Goal: Use online tool/utility: Use online tool/utility

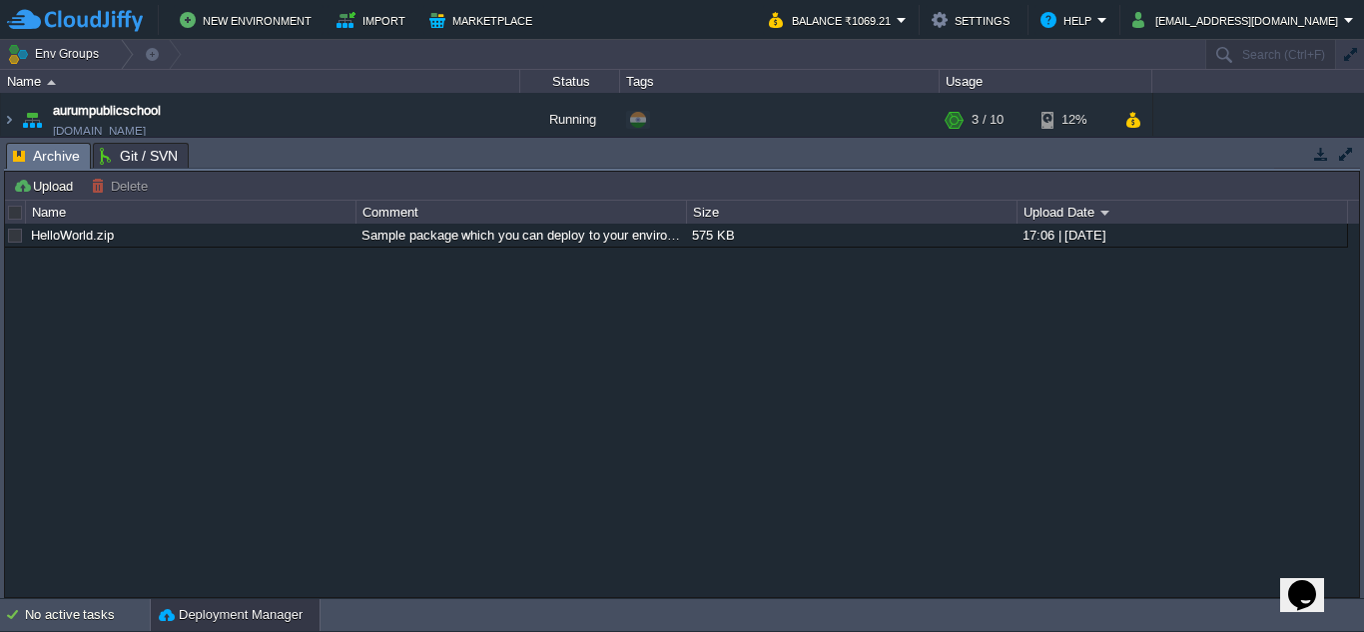
drag, startPoint x: 533, startPoint y: 173, endPoint x: 527, endPoint y: 362, distance: 189.8
click at [527, 362] on div "Upload [PERSON_NAME] to ... Custom application packages that can be deployed to…" at bounding box center [682, 384] width 1354 height 425
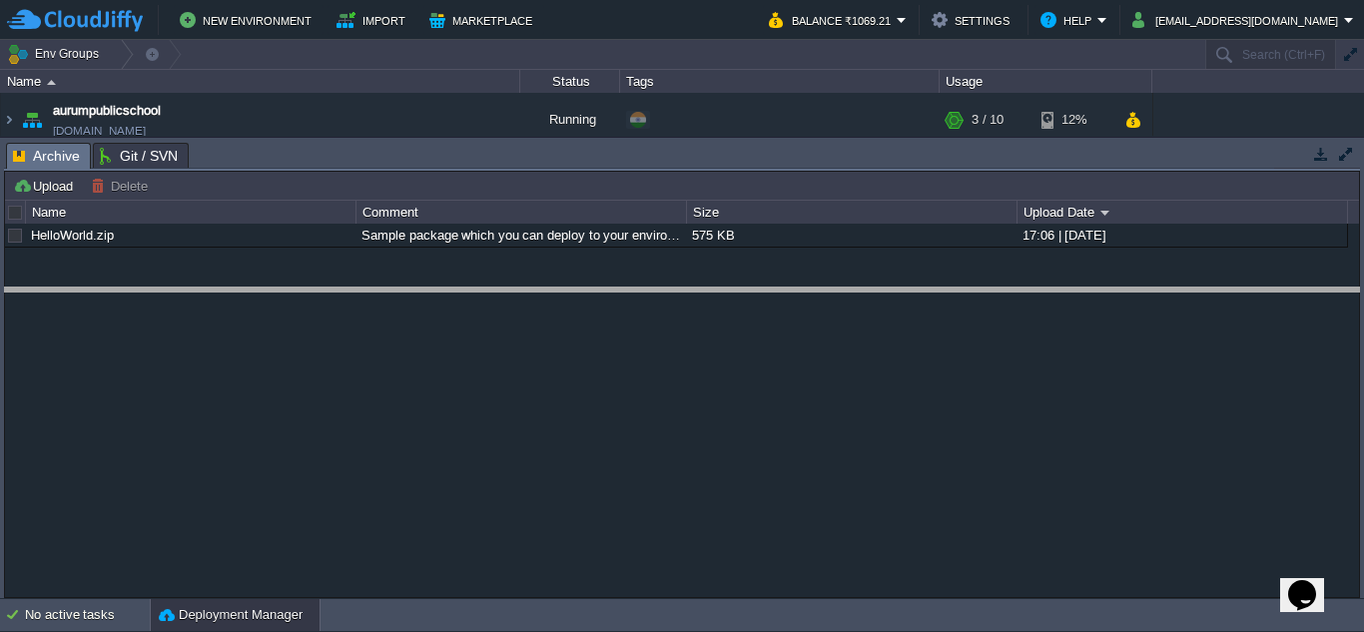
drag, startPoint x: 560, startPoint y: 171, endPoint x: 552, endPoint y: 316, distance: 145.0
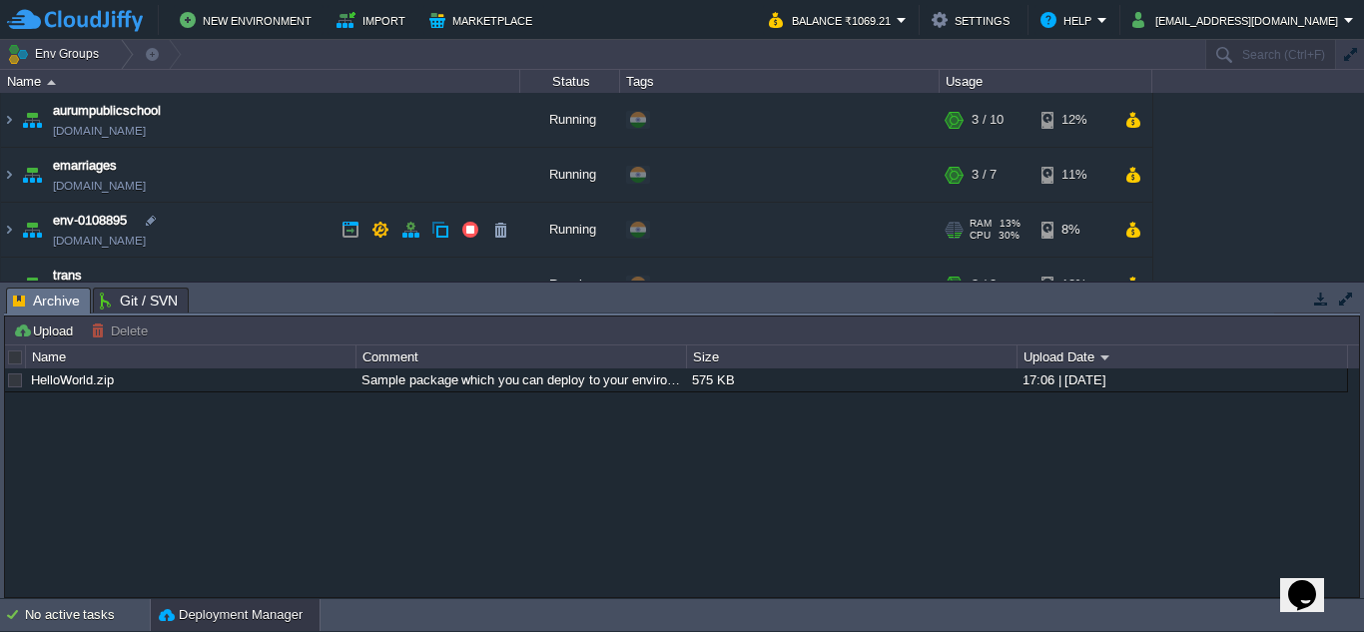
scroll to position [32, 0]
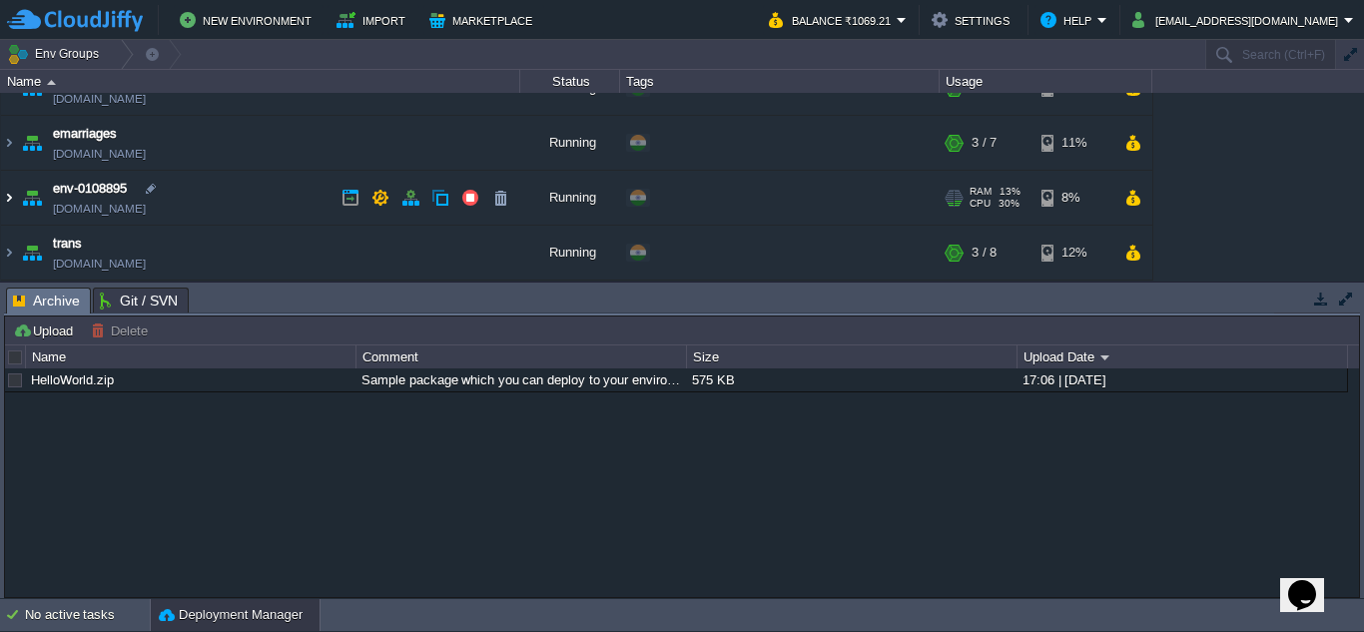
click at [4, 197] on img at bounding box center [9, 198] width 16 height 54
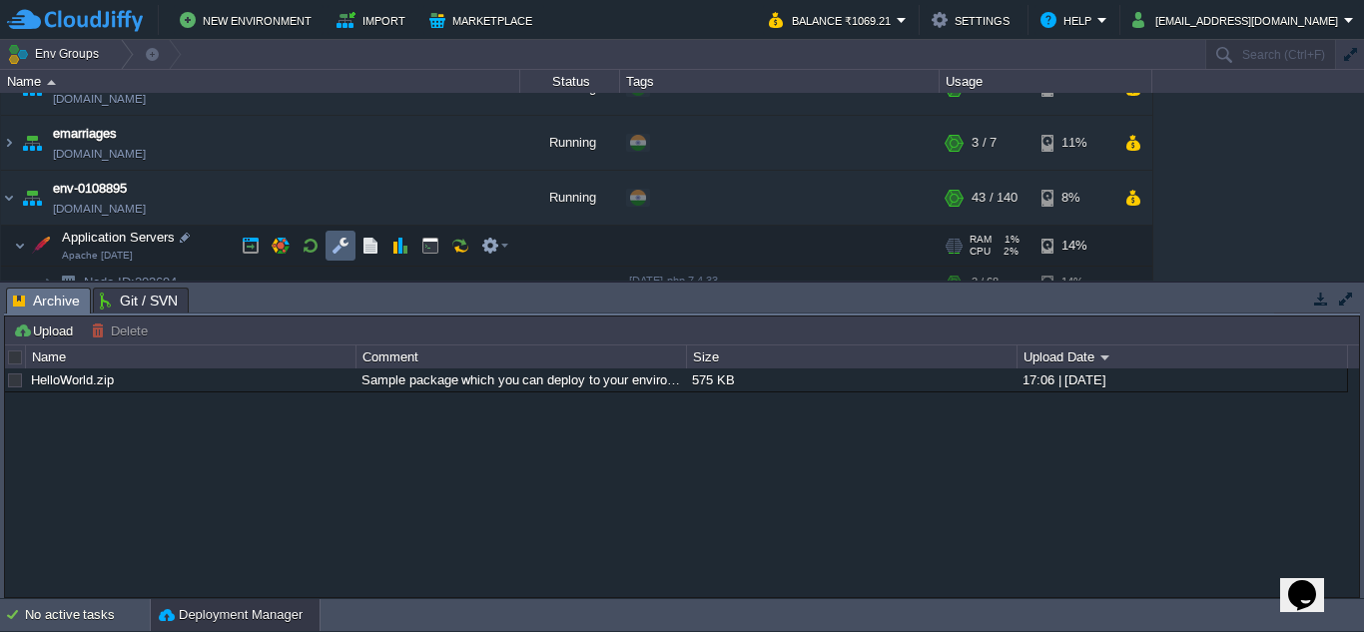
click at [331, 245] on td at bounding box center [341, 246] width 30 height 30
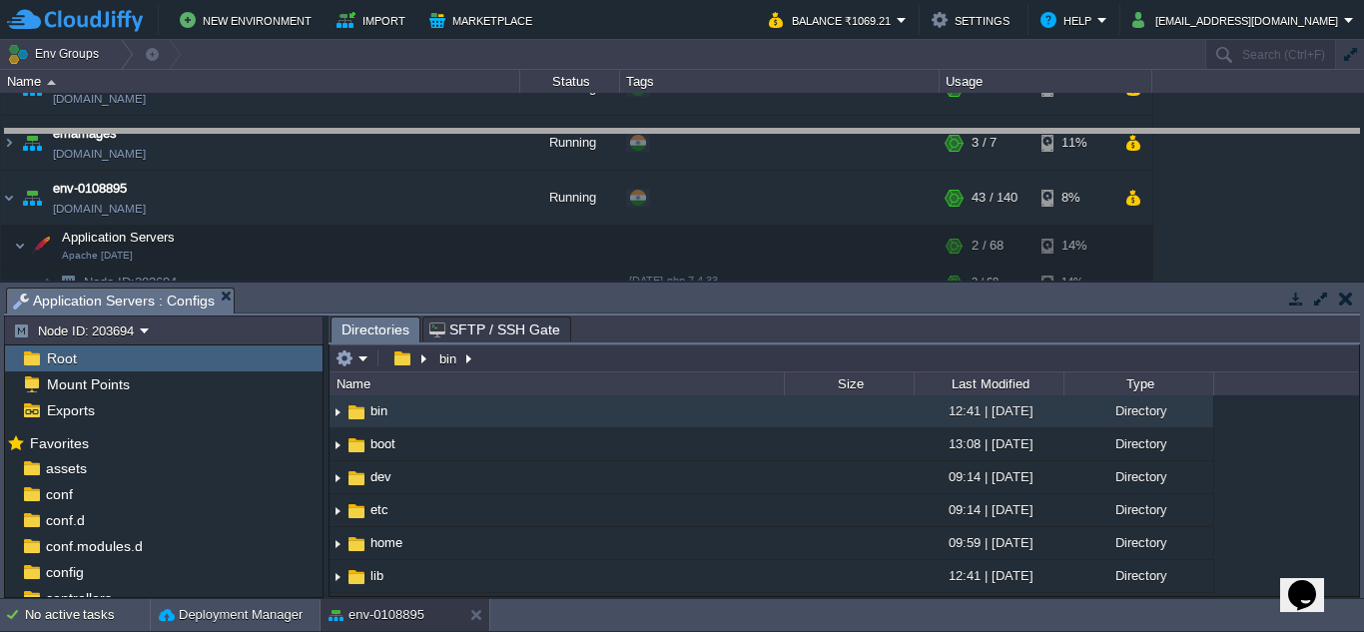
drag, startPoint x: 732, startPoint y: 315, endPoint x: 770, endPoint y: 156, distance: 163.2
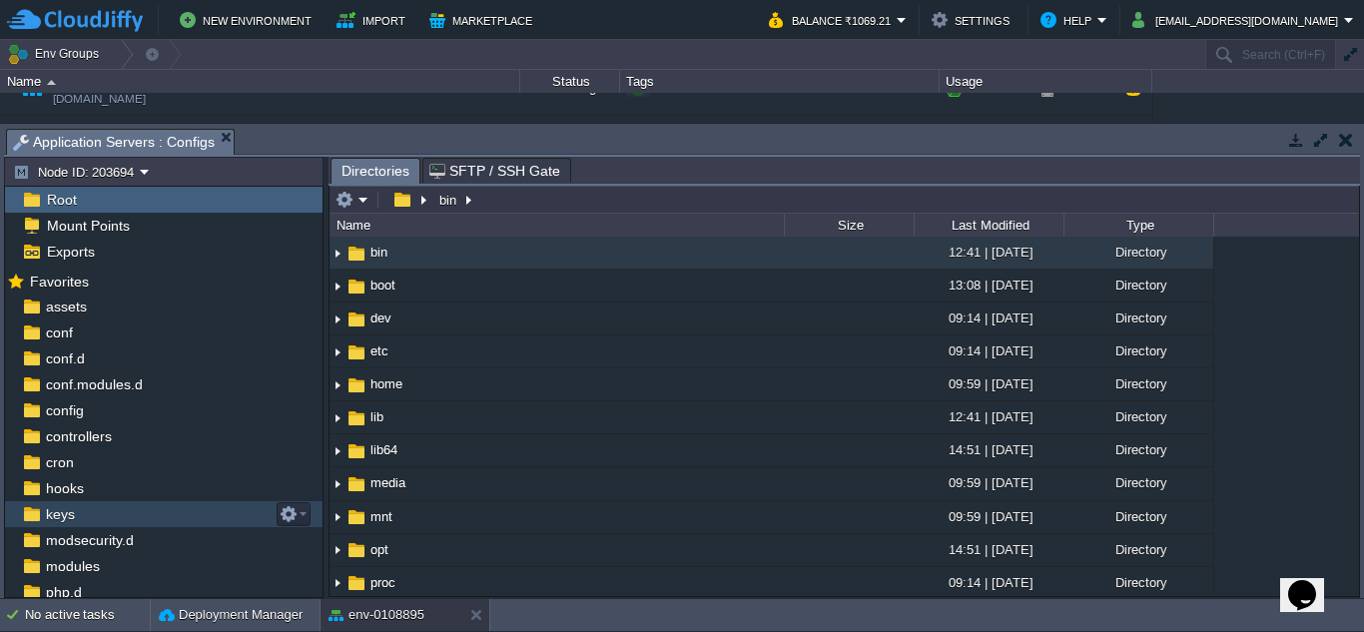
scroll to position [0, 0]
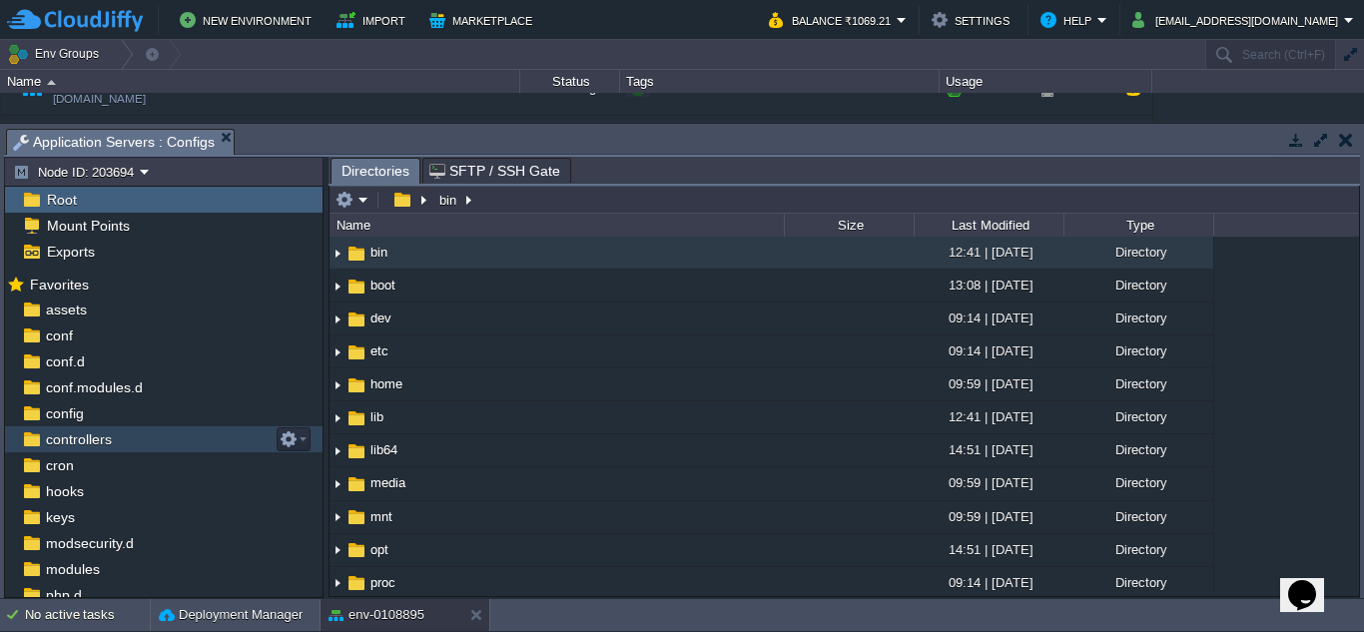
click at [106, 439] on span "controllers" at bounding box center [78, 439] width 73 height 18
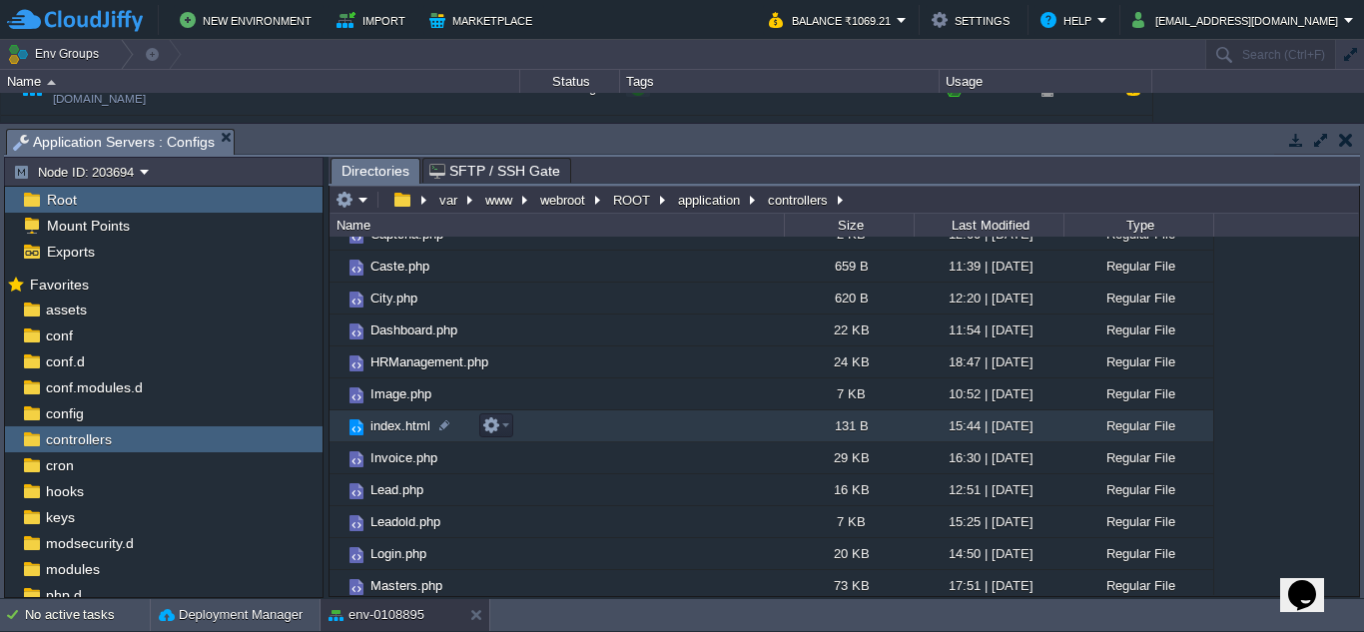
scroll to position [499, 0]
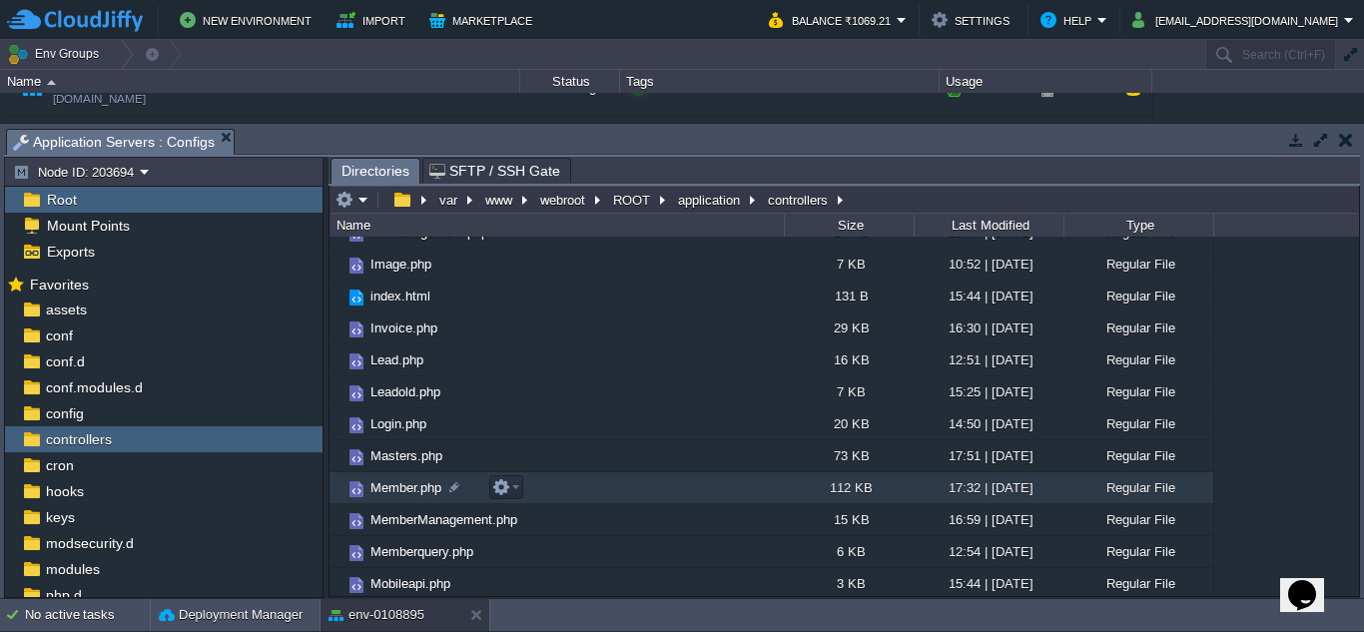
click at [406, 492] on span "Member.php" at bounding box center [405, 487] width 77 height 17
click at [410, 490] on span "Member.php" at bounding box center [405, 487] width 77 height 17
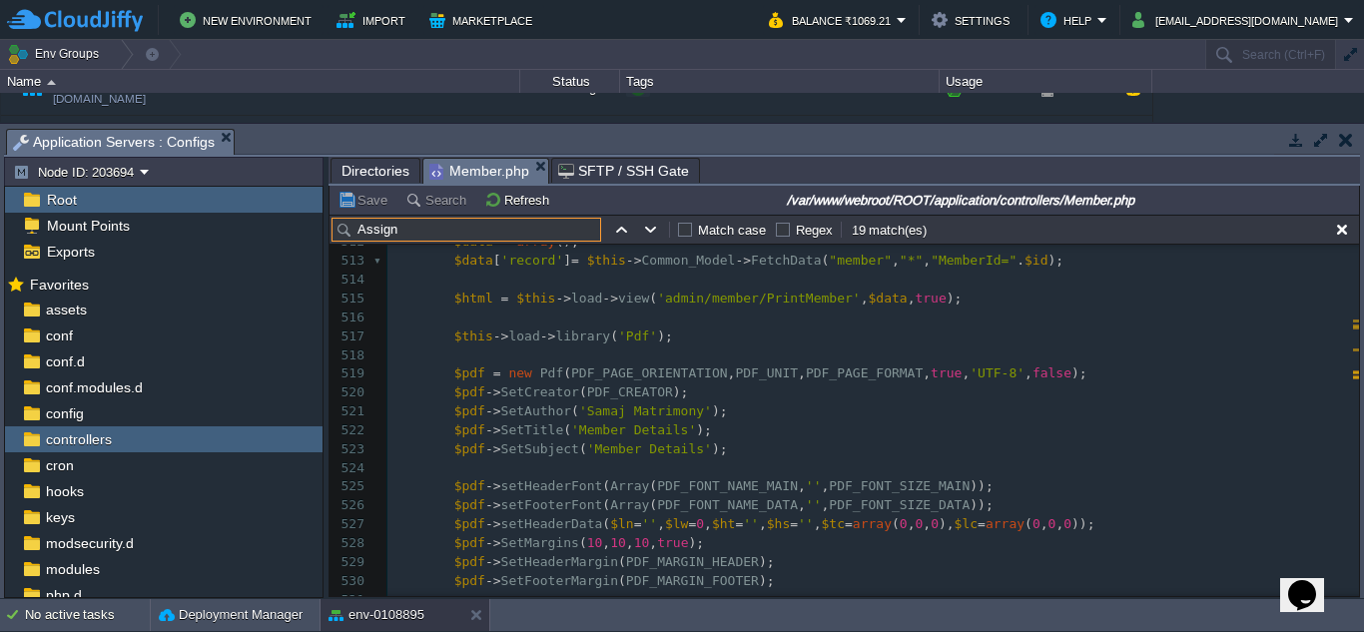
scroll to position [0, 0]
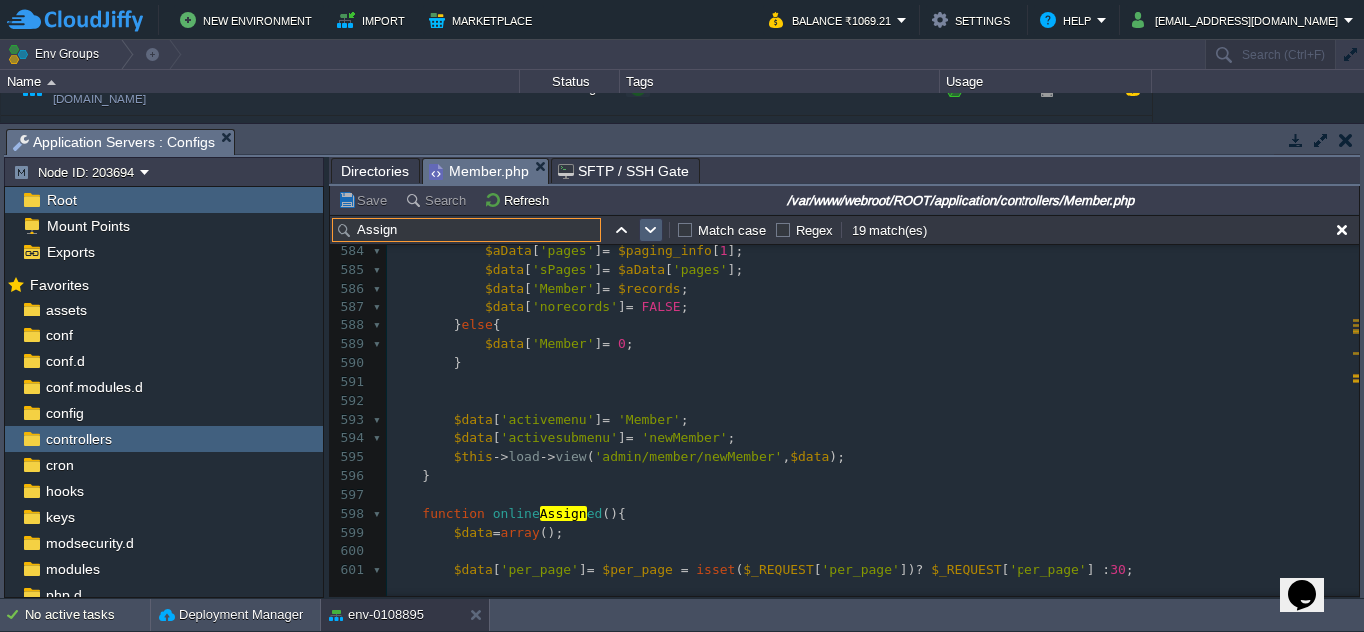
type input "Assign"
click at [652, 230] on button "button" at bounding box center [651, 230] width 18 height 18
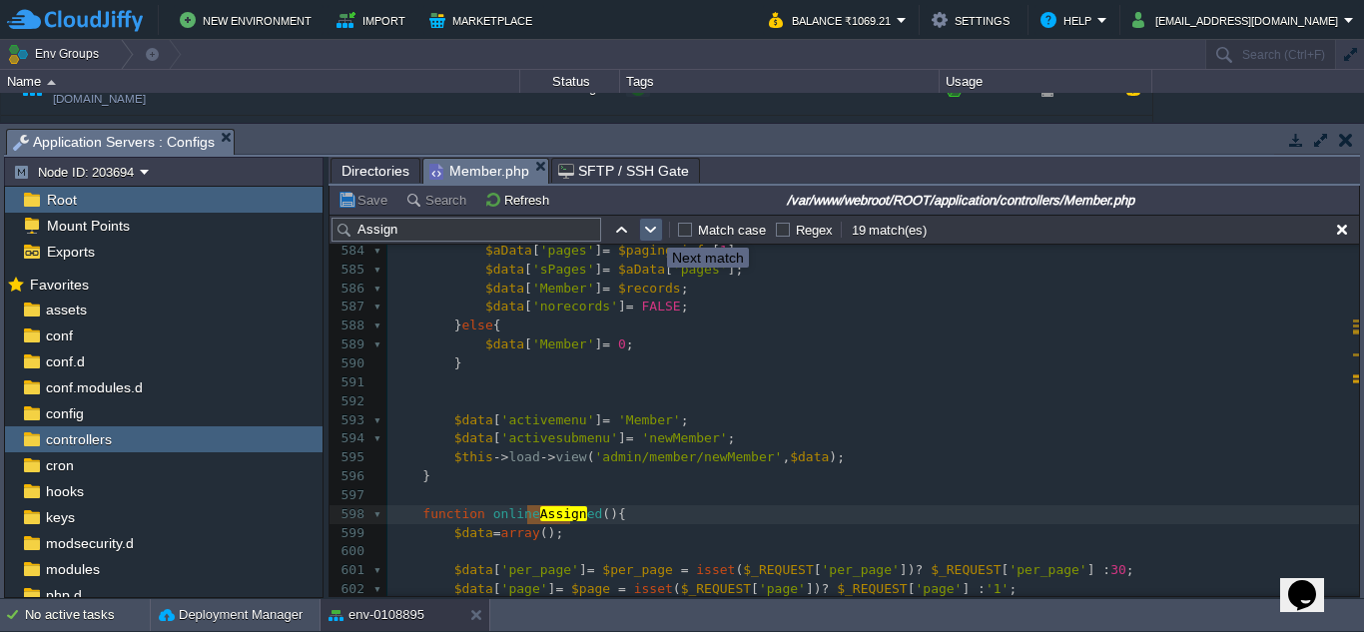
click at [652, 230] on button "button" at bounding box center [651, 230] width 18 height 18
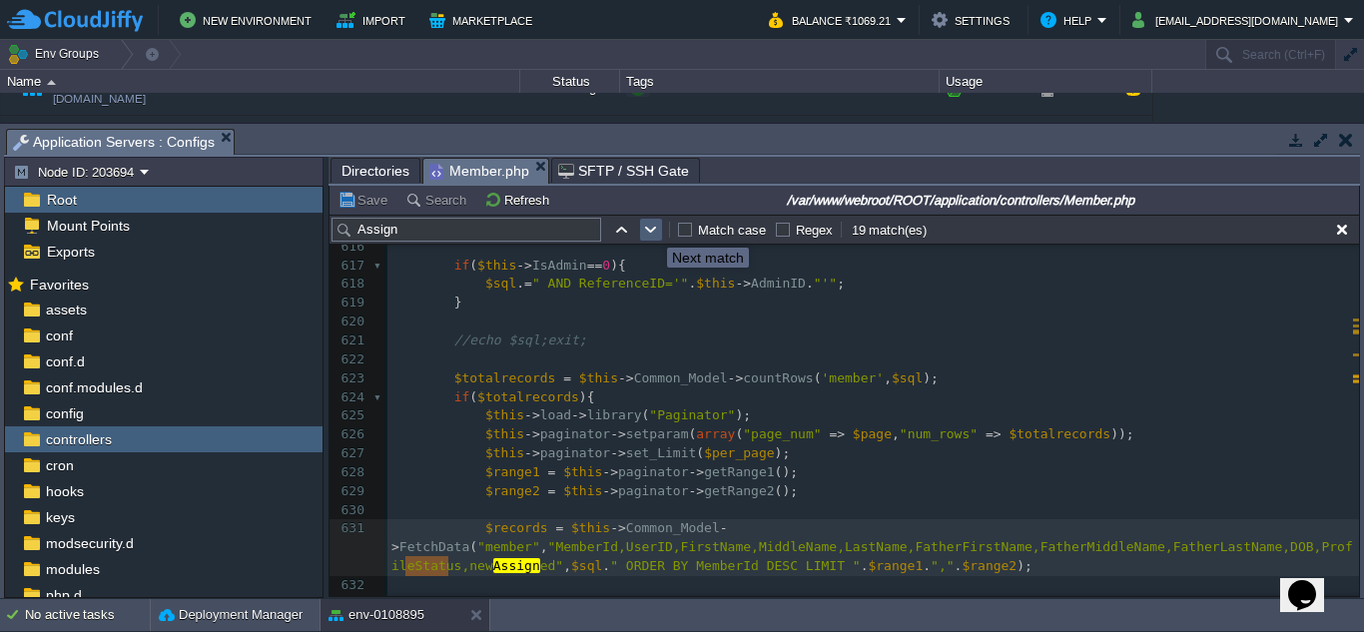
click at [652, 230] on button "button" at bounding box center [651, 230] width 18 height 18
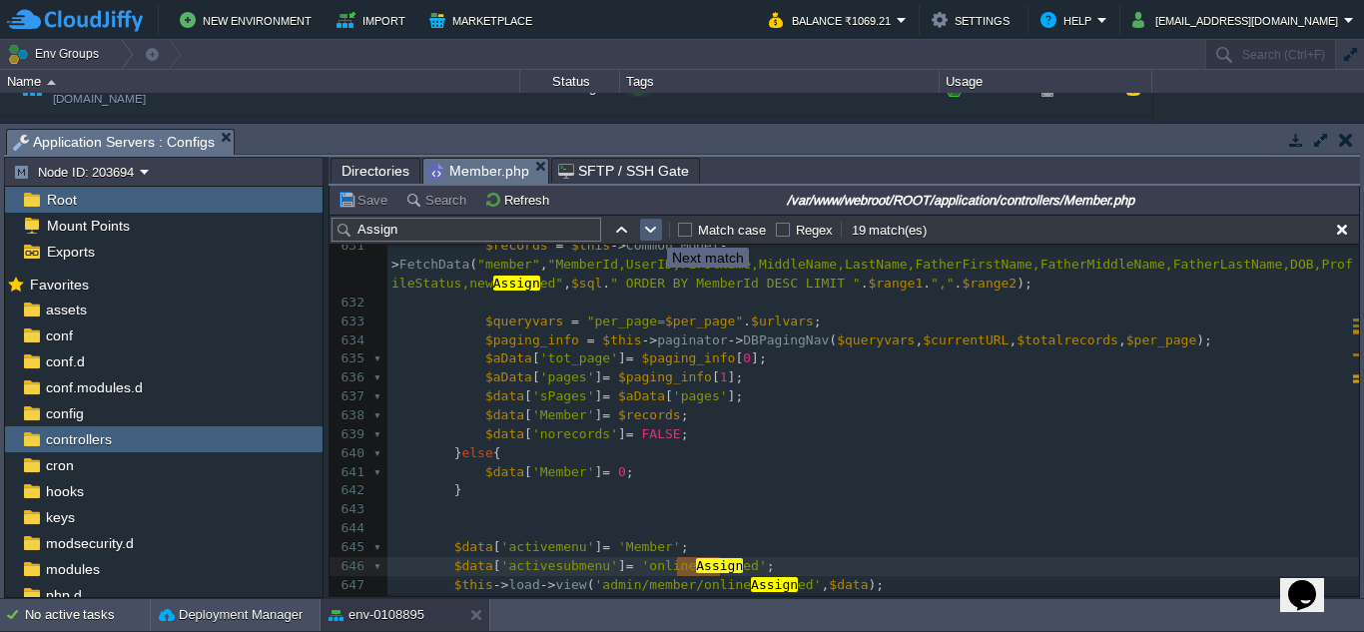
click at [652, 230] on button "button" at bounding box center [651, 230] width 18 height 18
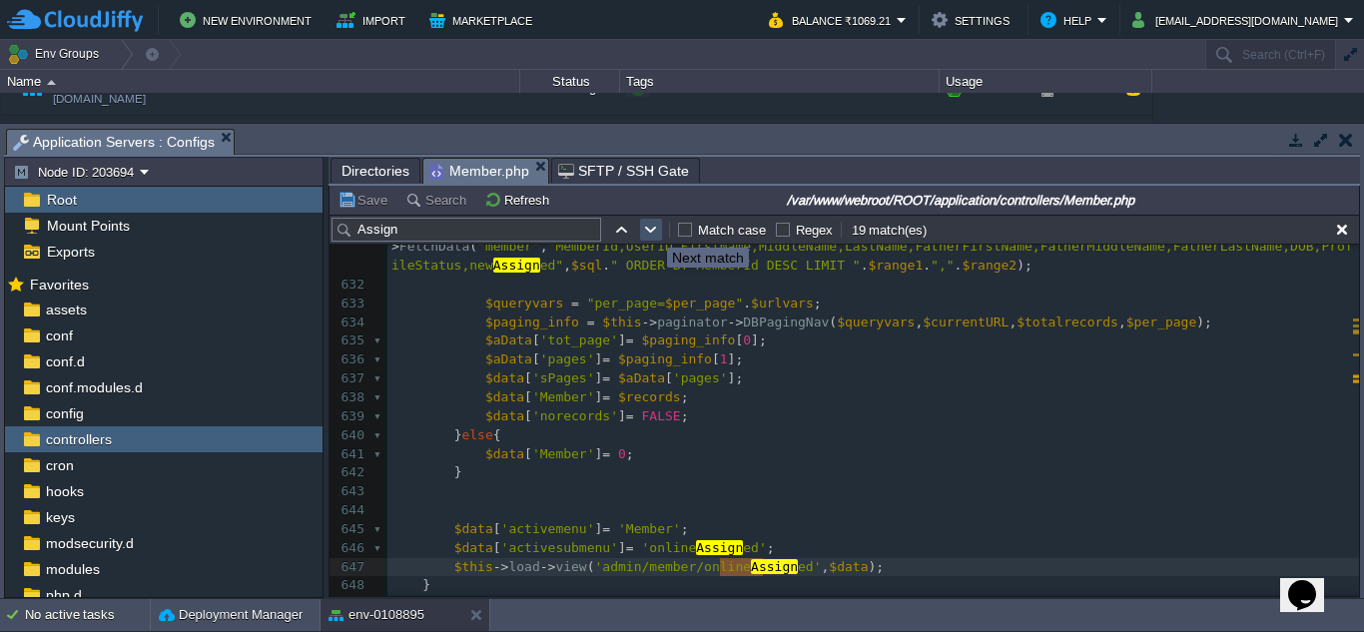
click at [652, 230] on button "button" at bounding box center [651, 230] width 18 height 18
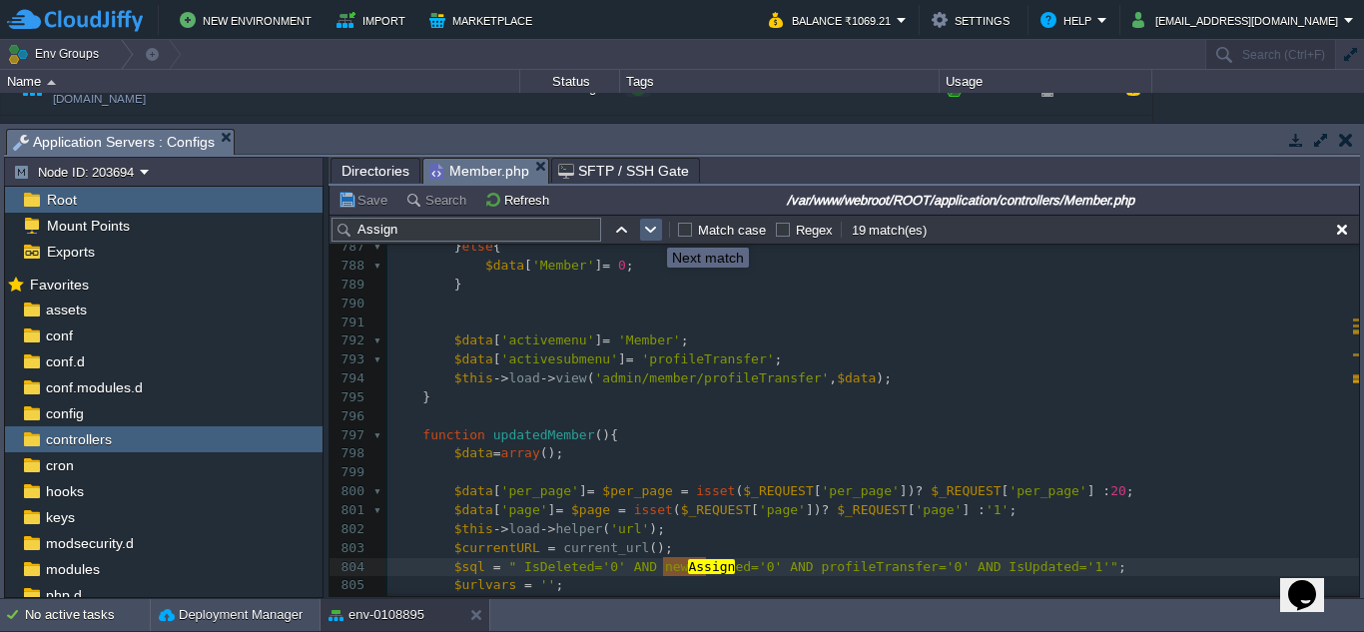
click at [652, 230] on button "button" at bounding box center [651, 230] width 18 height 18
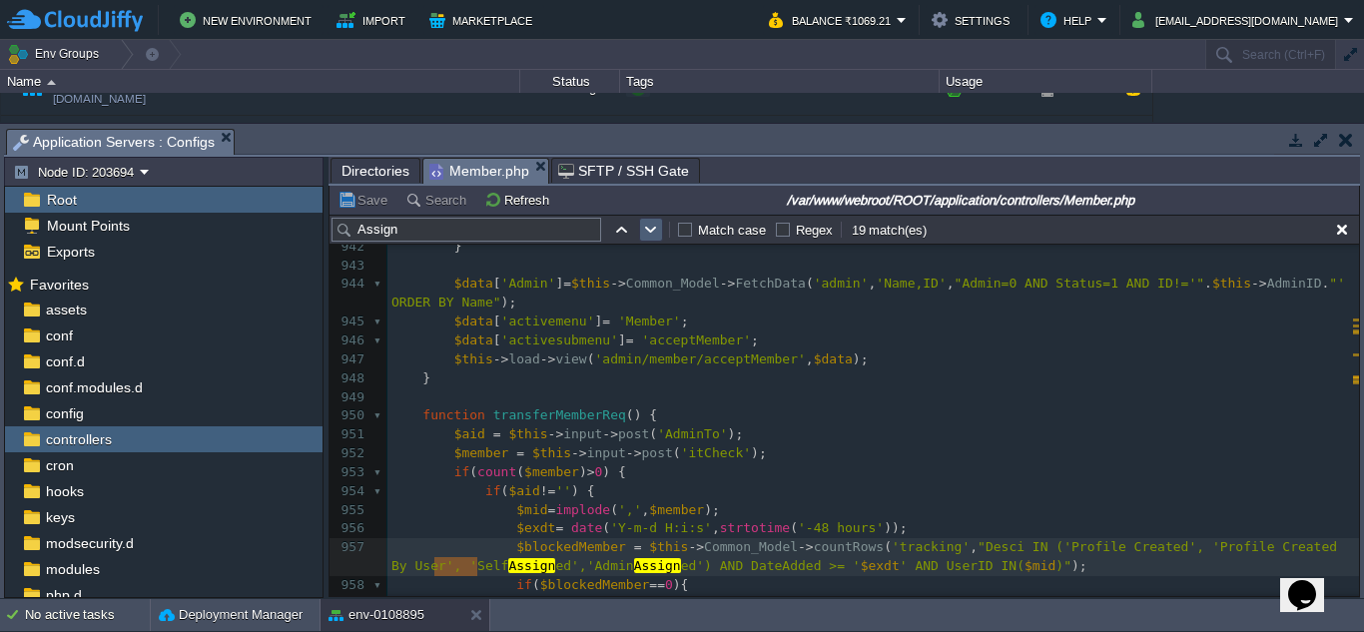
click at [652, 230] on button "button" at bounding box center [651, 230] width 18 height 18
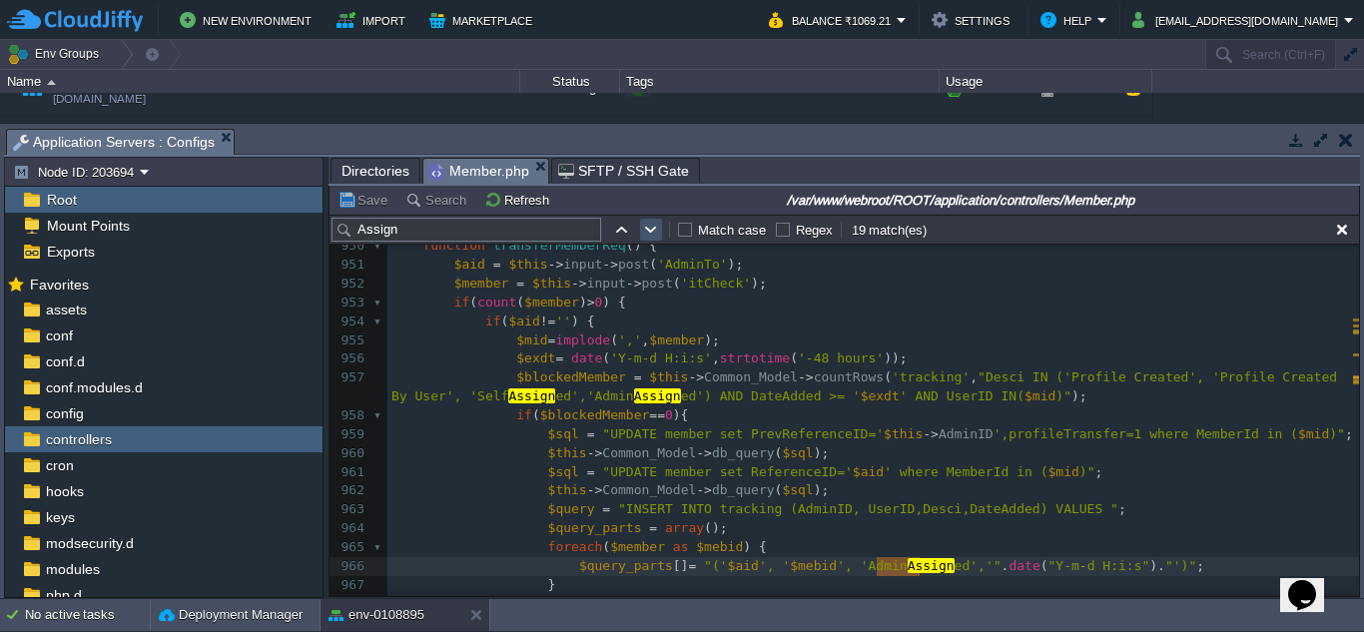
click at [652, 230] on button "button" at bounding box center [651, 230] width 18 height 18
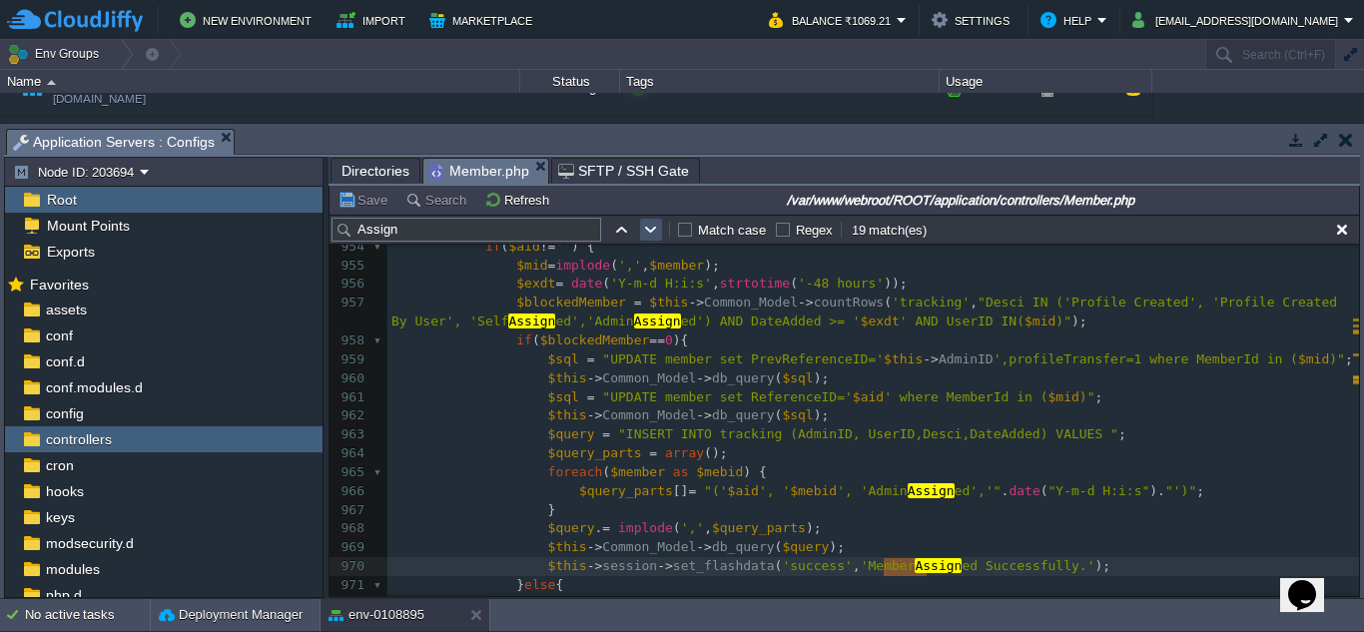
click at [652, 230] on button "button" at bounding box center [651, 230] width 18 height 18
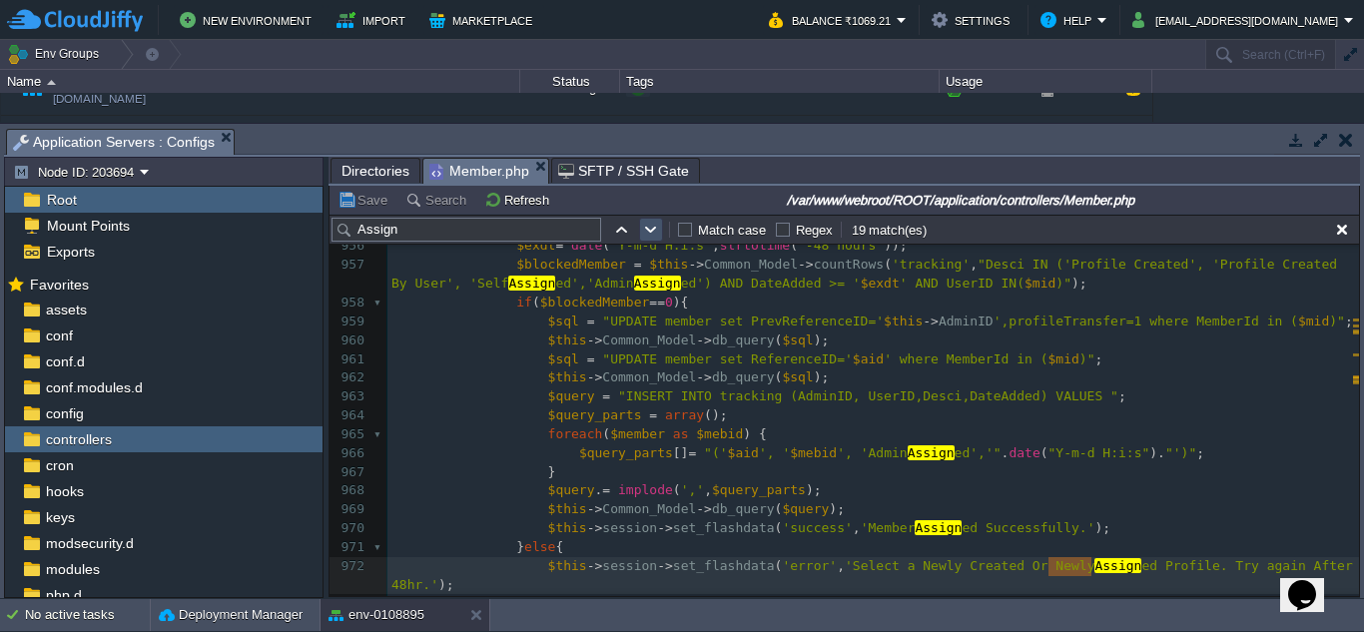
click at [652, 230] on button "button" at bounding box center [651, 230] width 18 height 18
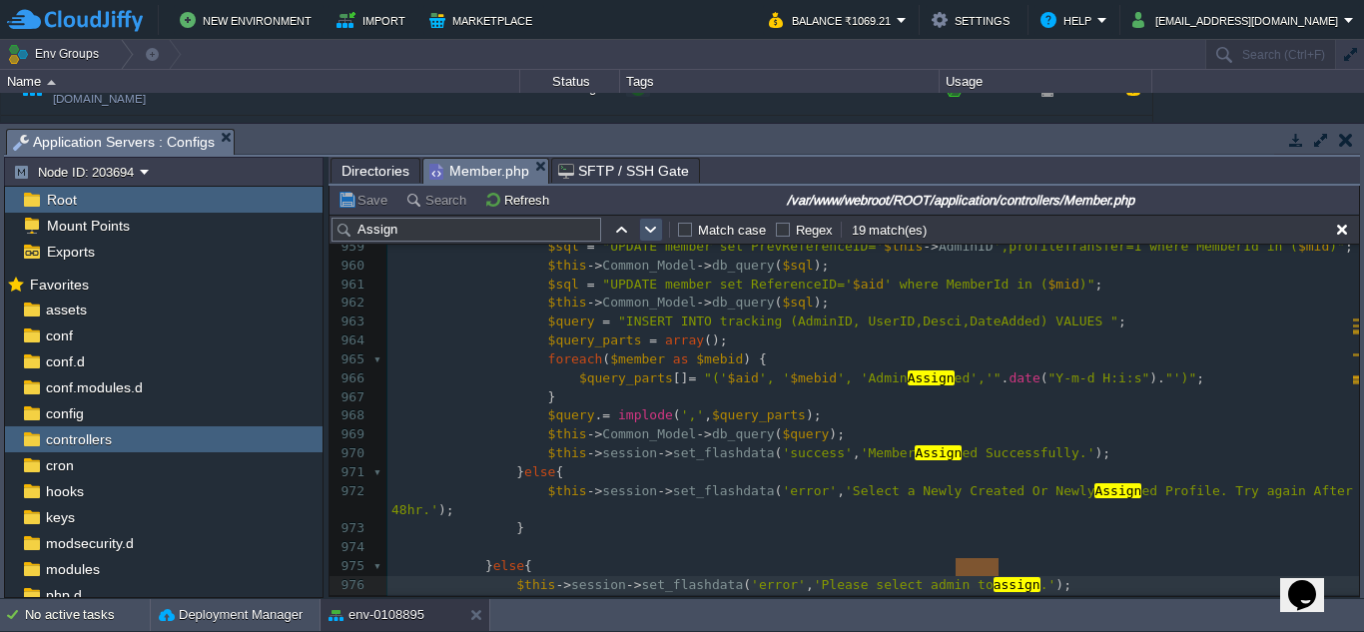
click at [652, 230] on button "button" at bounding box center [651, 230] width 18 height 18
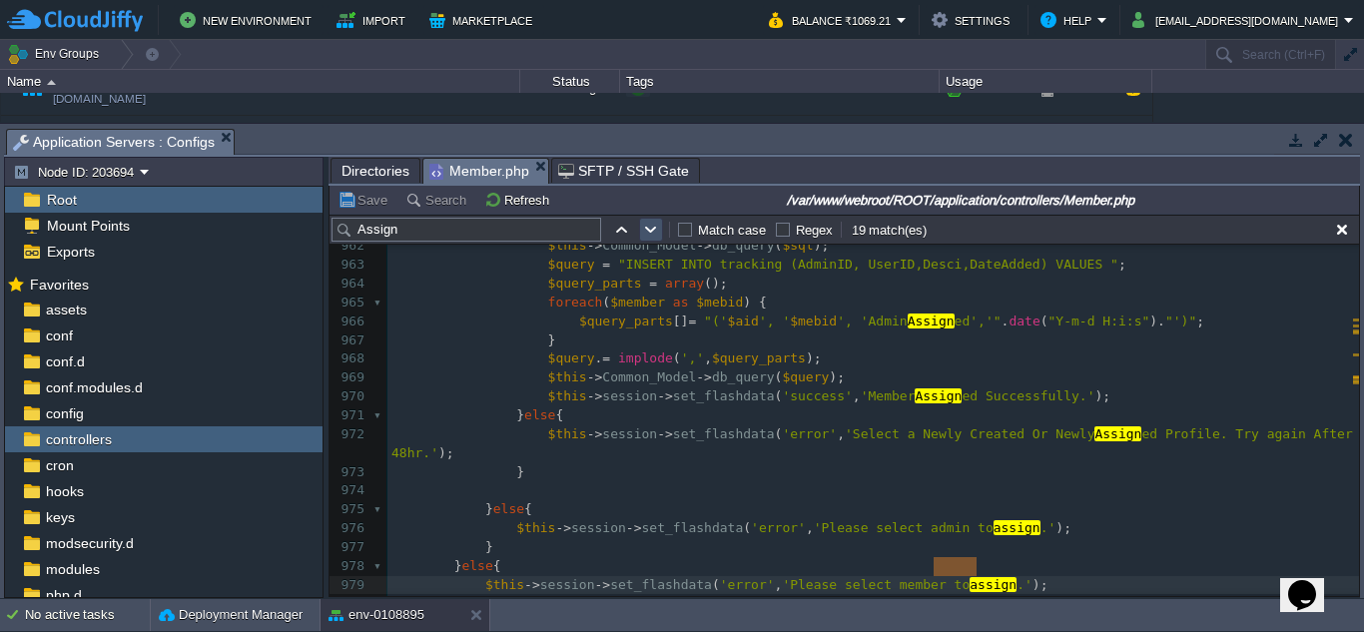
click at [652, 230] on button "button" at bounding box center [651, 230] width 18 height 18
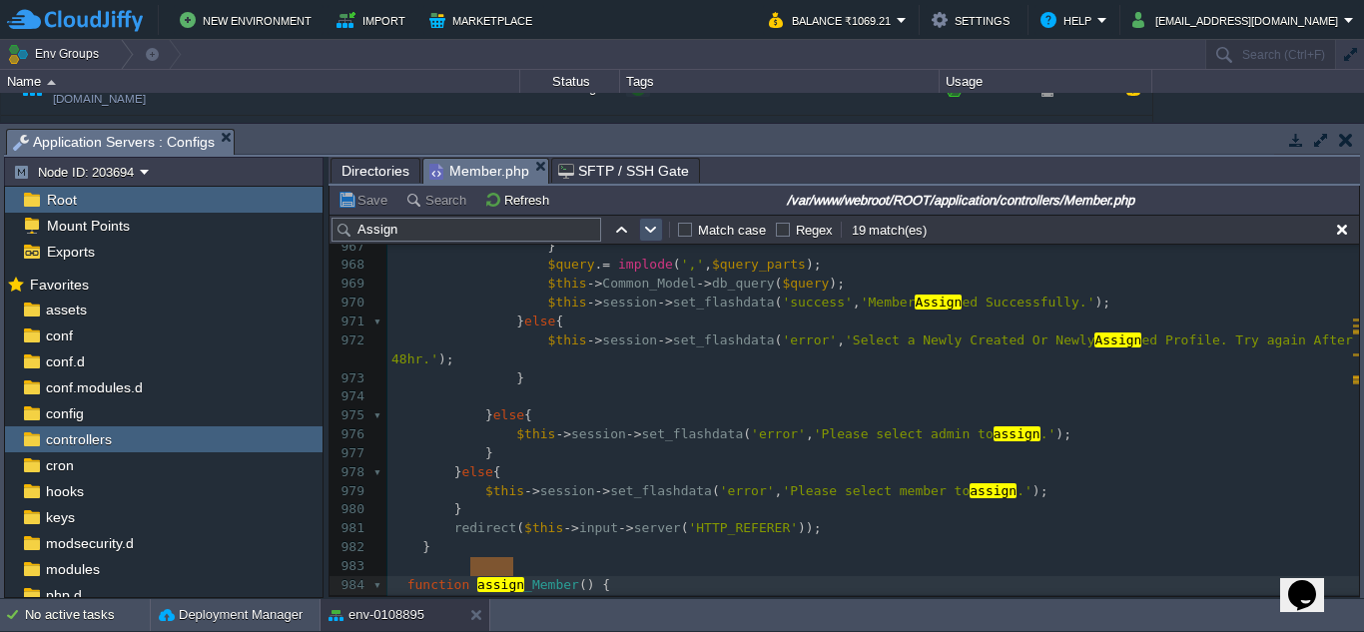
click at [652, 230] on button "button" at bounding box center [651, 230] width 18 height 18
type textarea "Assign"
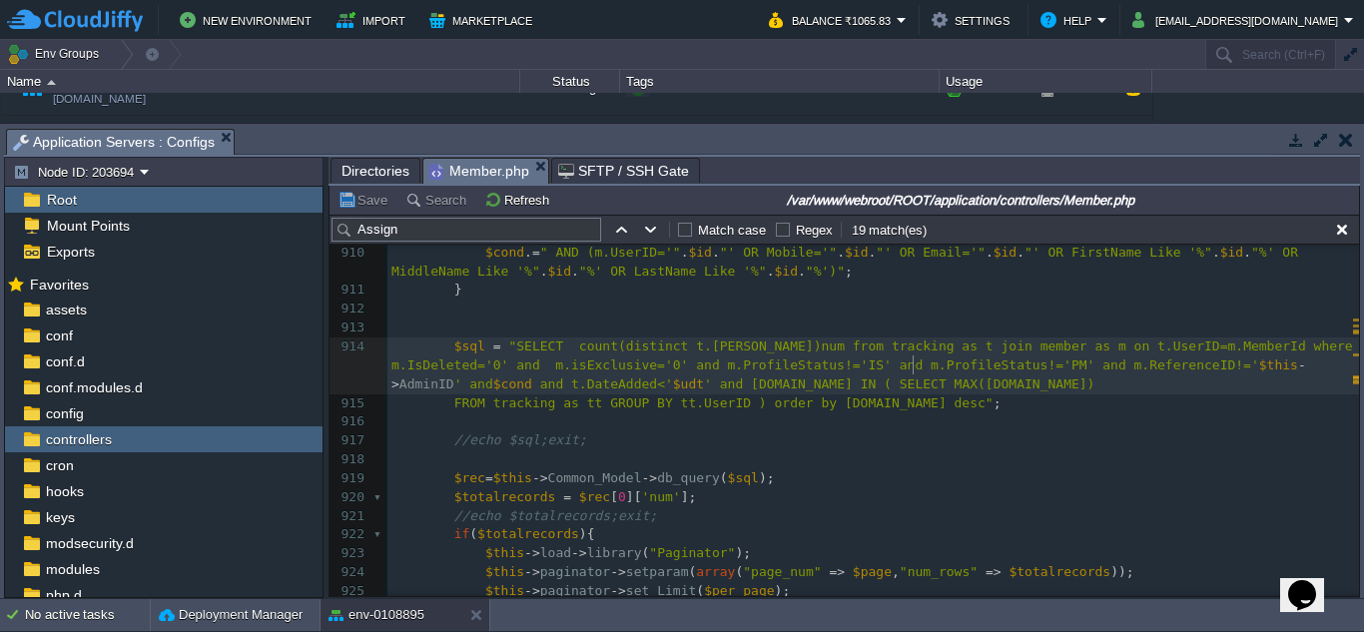
click at [914, 370] on div "x $this -> session -> set_flashdata ( 'error' , 'You can Self Assign ed profile…" at bounding box center [873, 412] width 972 height 941
type textarea "P"
type textarea "ECIS"
click at [911, 372] on span ""SELECT count(distinct t.[PERSON_NAME])num from tracking as t join member as m …" at bounding box center [876, 356] width 970 height 34
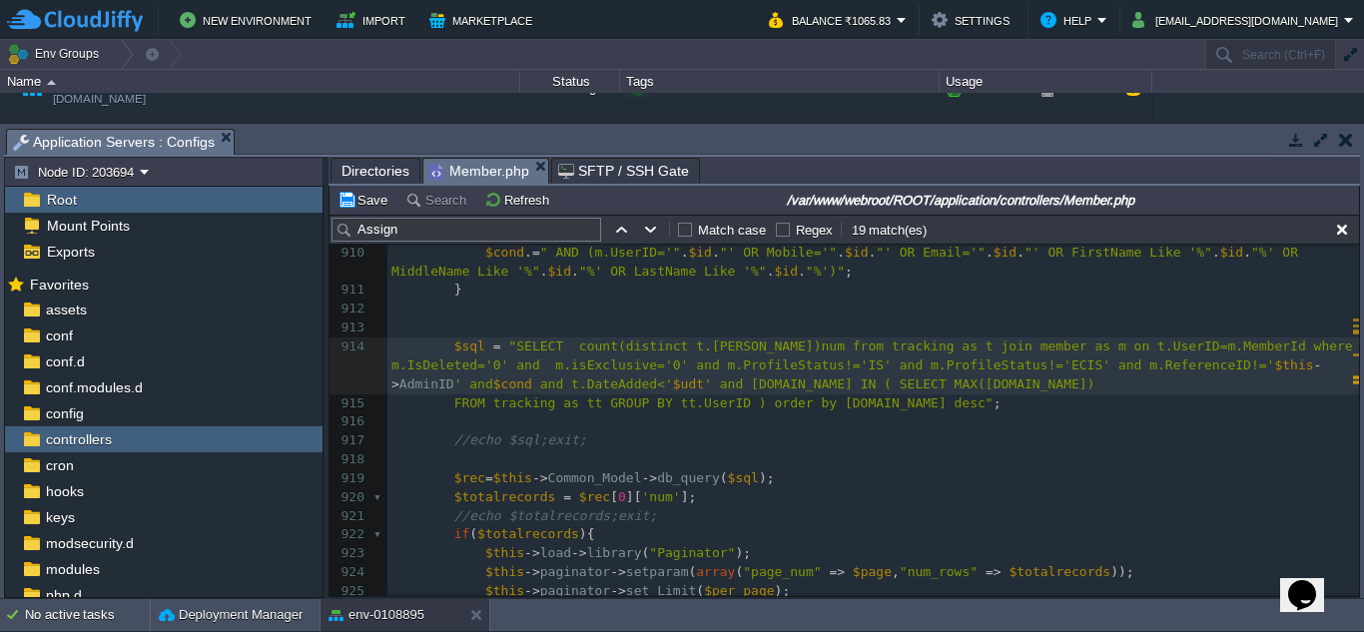
type textarea "-"
type textarea "[DOMAIN_NAME]"
type textarea "and m.ProfileStatus!='EC-IS'"
drag, startPoint x: 743, startPoint y: 370, endPoint x: 939, endPoint y: 364, distance: 195.8
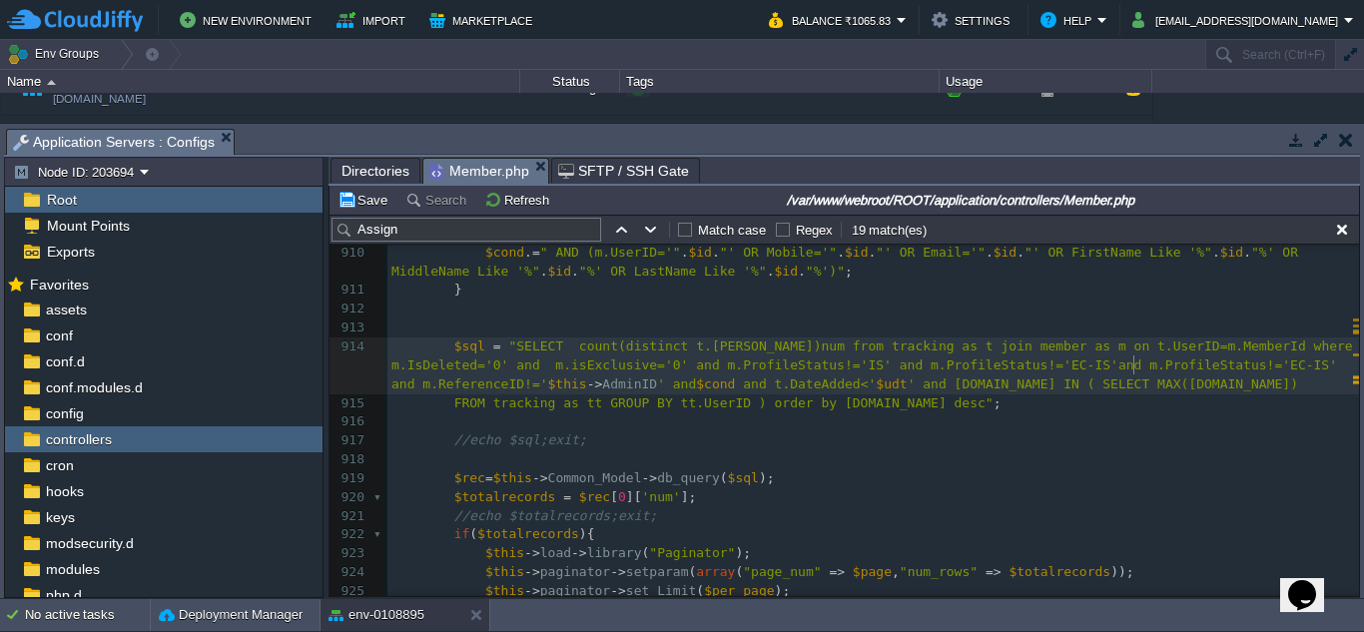
click at [985, 368] on div "xxxxxxxxxx $blockedMember = $this -> Common_Model -> countRows ( 'tracking' , "…" at bounding box center [873, 412] width 972 height 941
click at [941, 370] on div "xxxxxxxxxx $blockedMember = $this -> Common_Model -> countRows ( 'tracking' , "…" at bounding box center [873, 412] width 972 height 941
